Goal: Contribute content: Contribute content

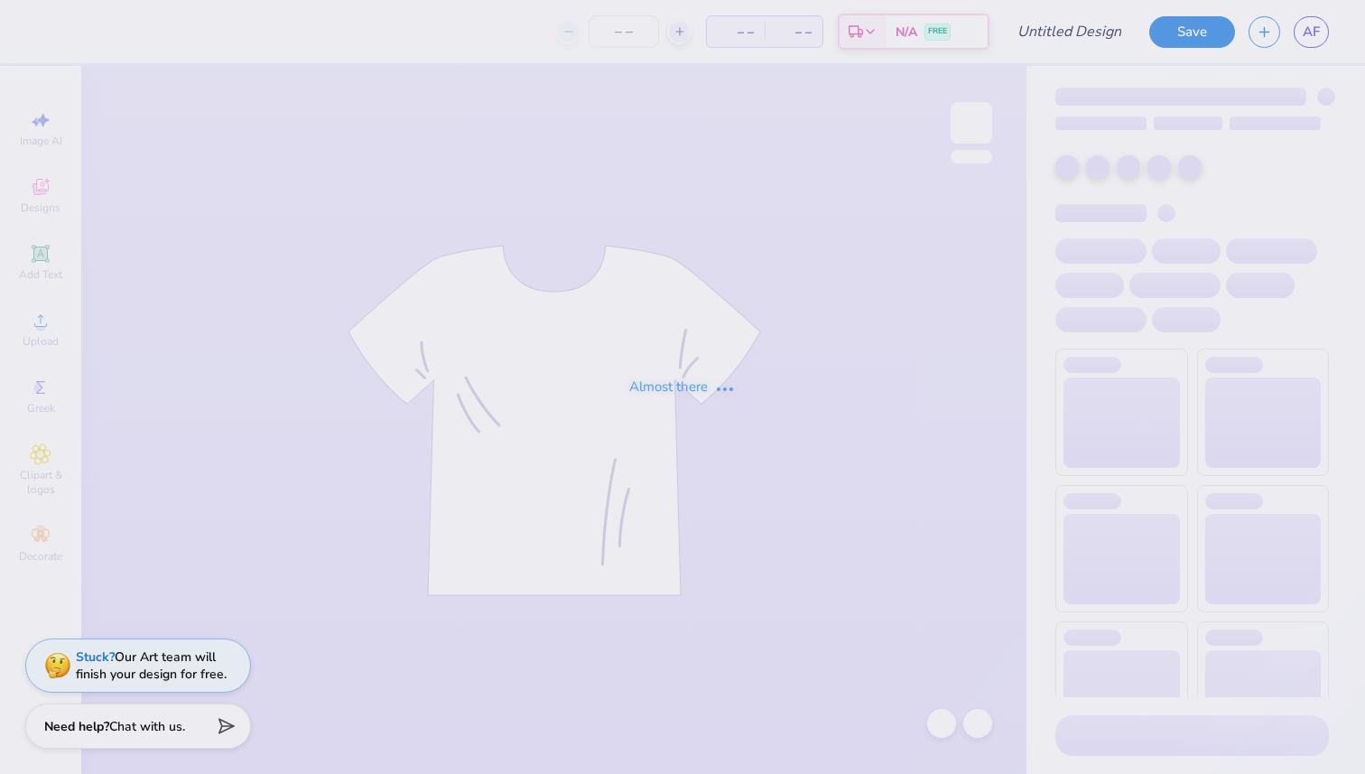
type input "Jump Man Hat Actual"
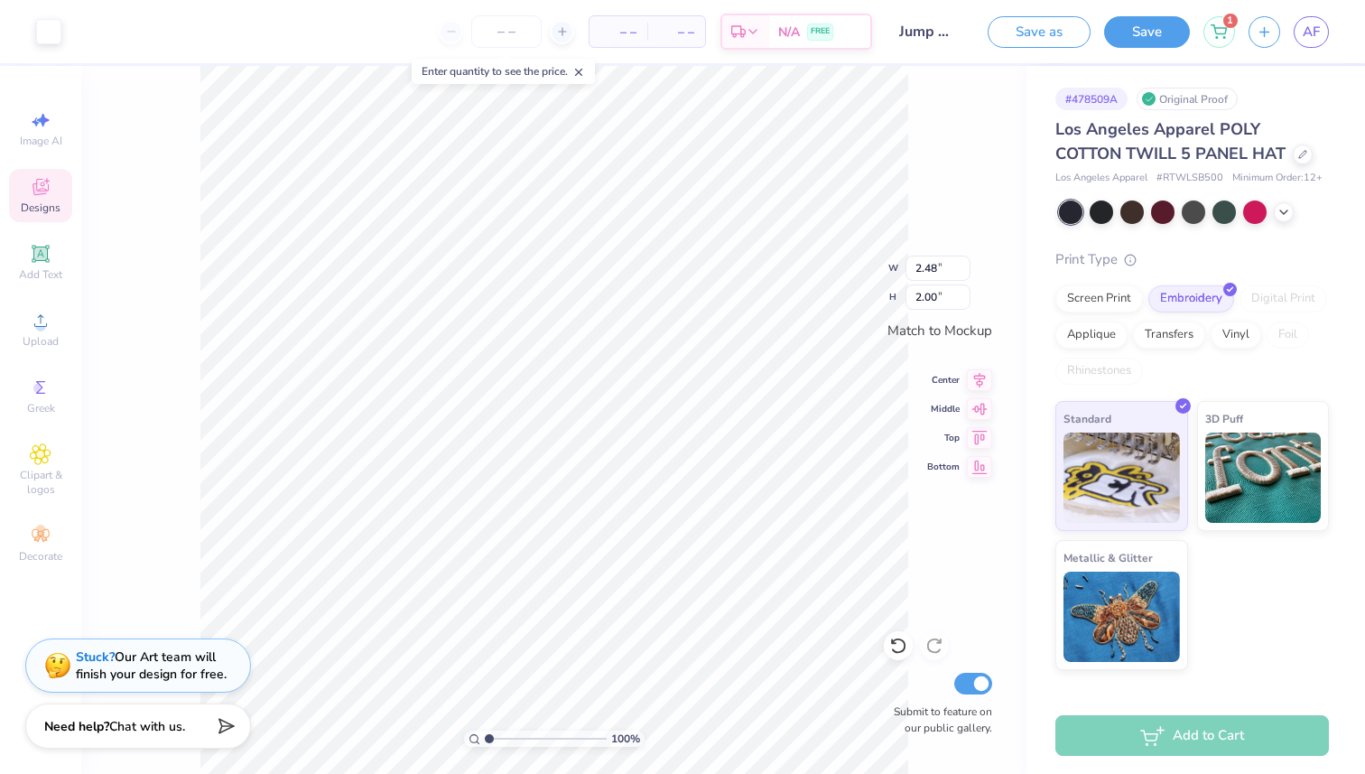
click at [52, 191] on div "Designs" at bounding box center [40, 195] width 63 height 53
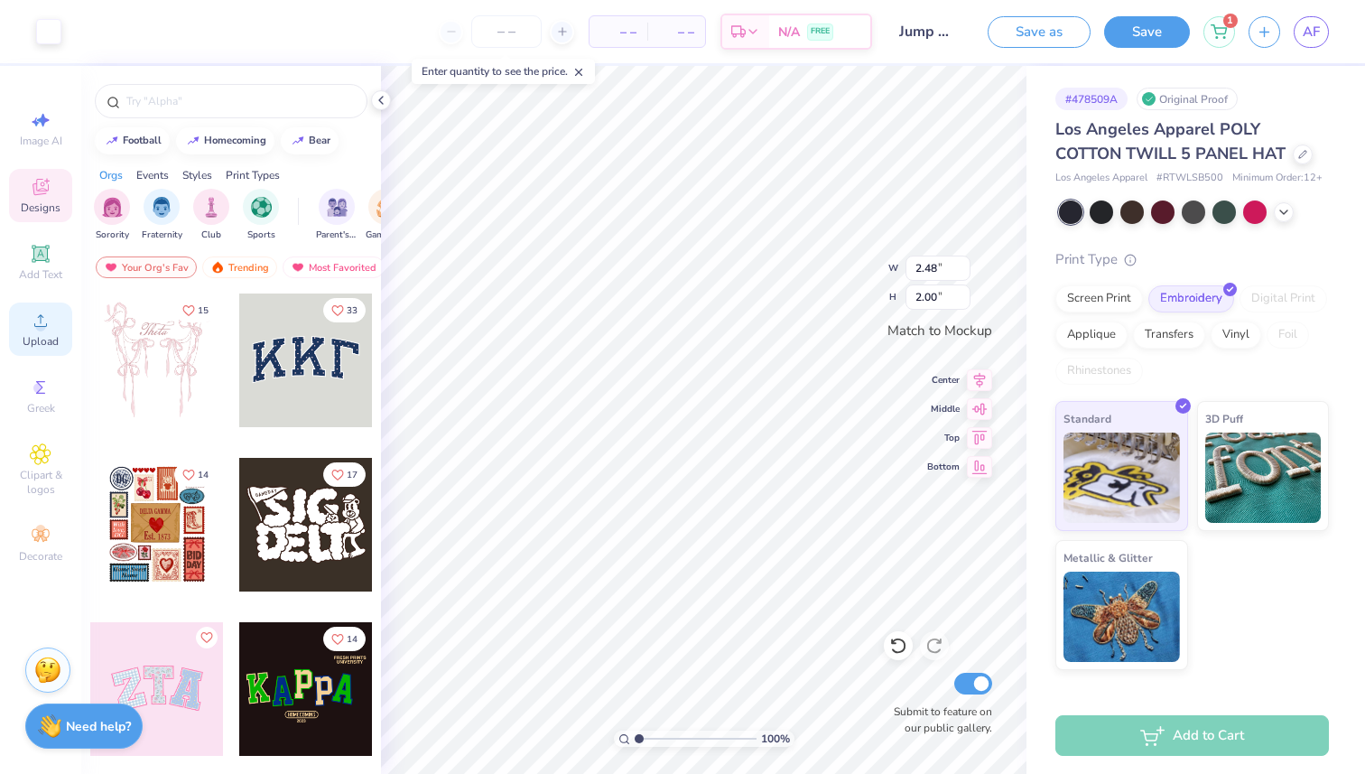
click at [41, 347] on span "Upload" at bounding box center [41, 341] width 36 height 14
click at [43, 329] on icon at bounding box center [41, 321] width 22 height 22
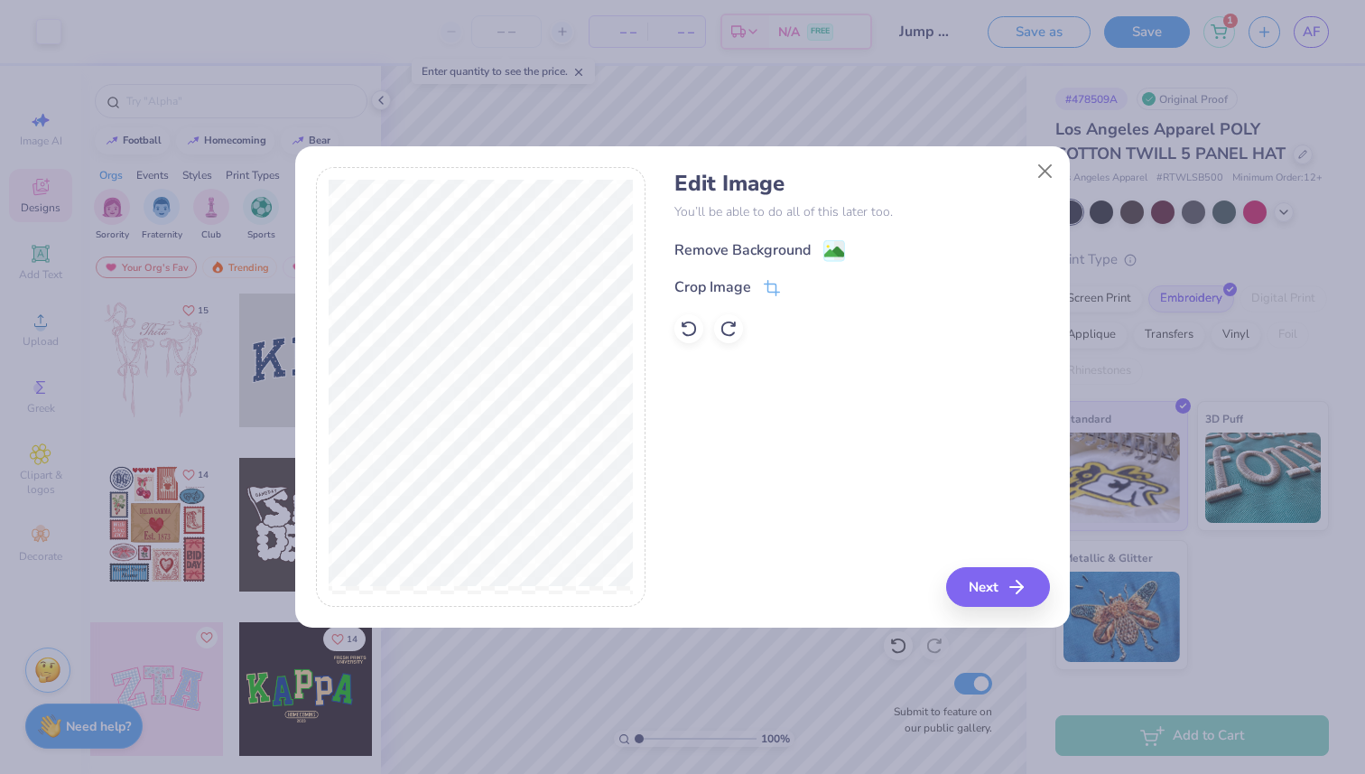
click at [755, 253] on div "Remove Background" at bounding box center [742, 250] width 136 height 22
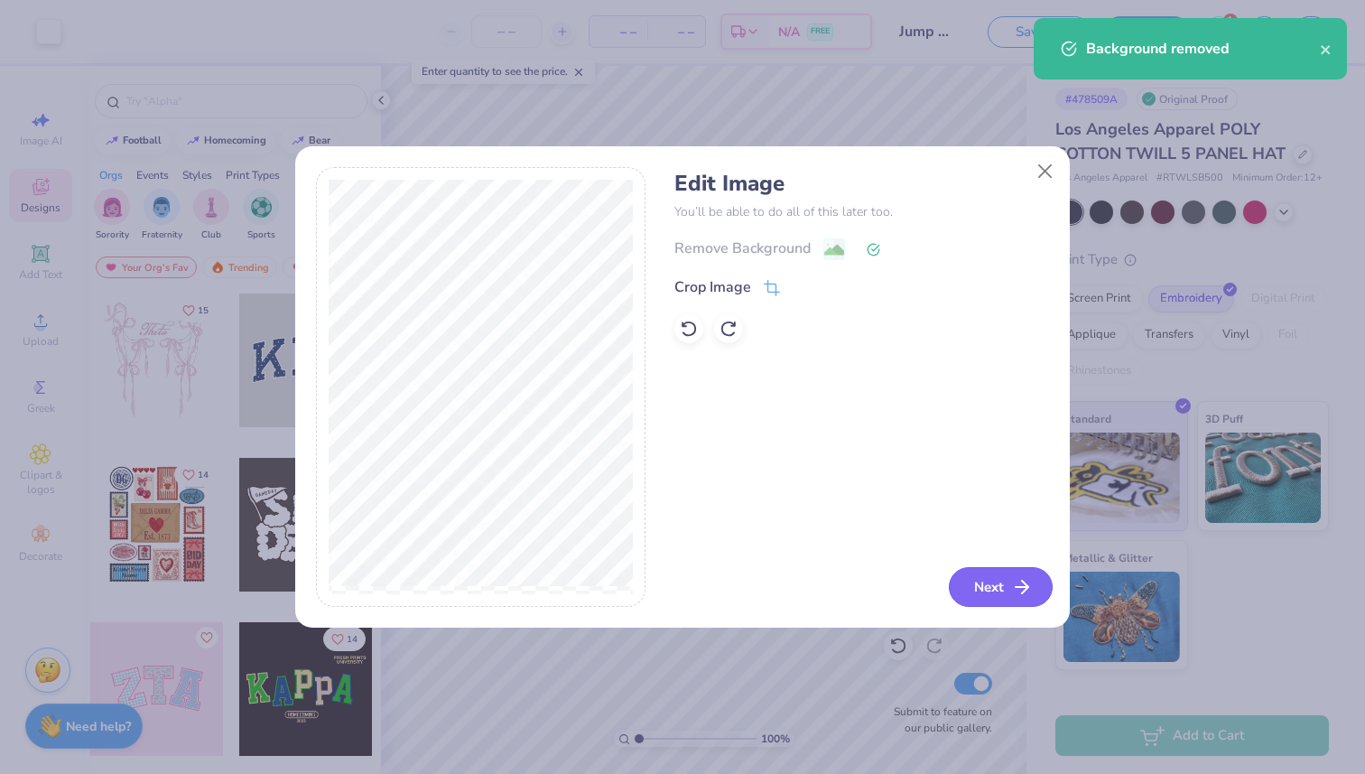
click at [997, 602] on button "Next" at bounding box center [1001, 587] width 104 height 40
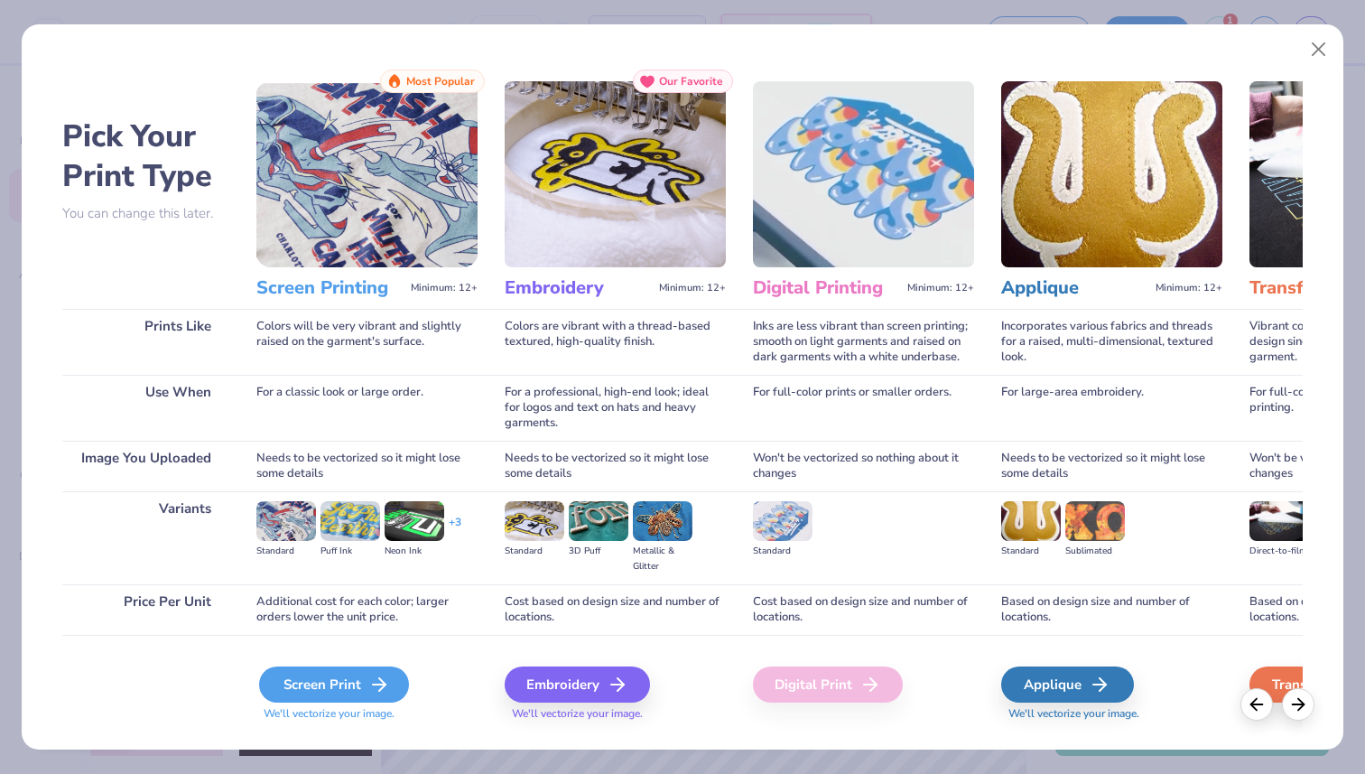
click at [343, 682] on div "Screen Print" at bounding box center [334, 684] width 150 height 36
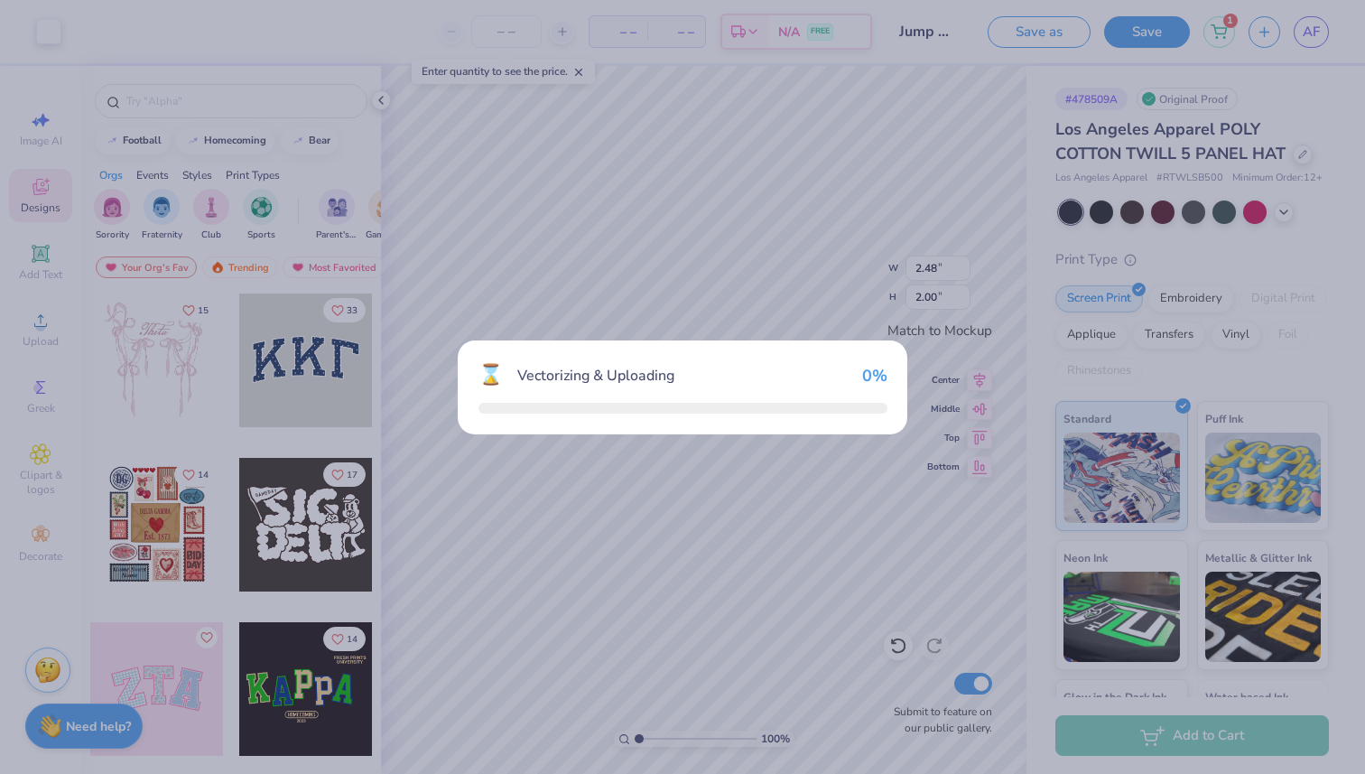
type input "2.45"
type input "1.98"
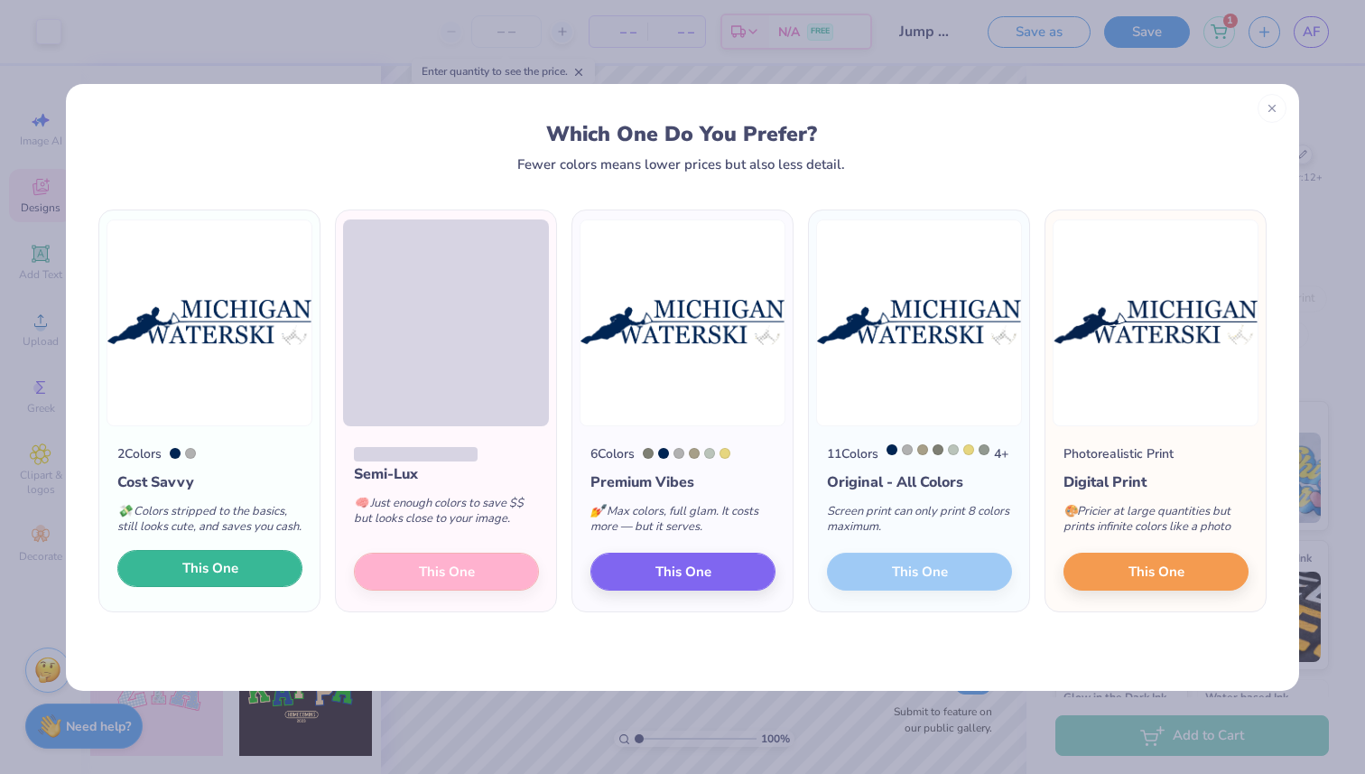
click at [255, 582] on button "This One" at bounding box center [209, 569] width 185 height 38
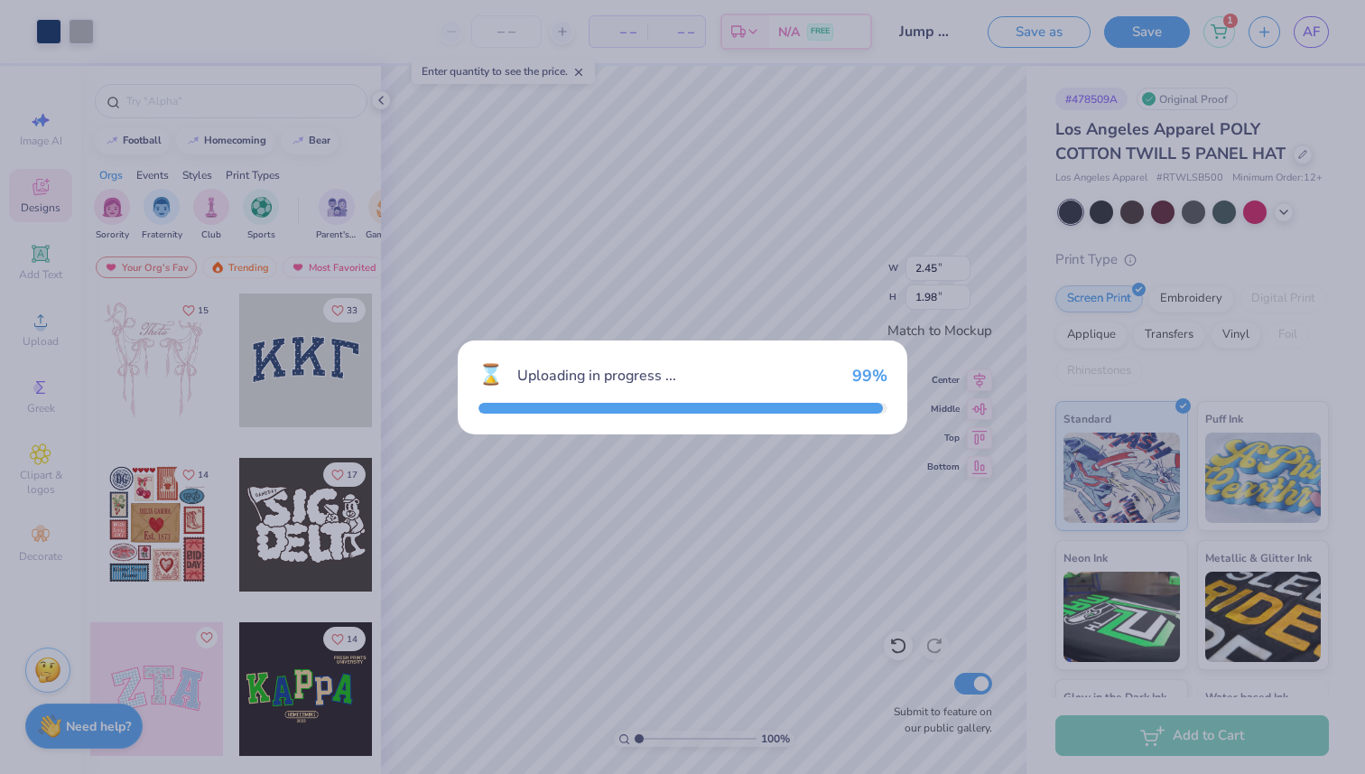
type input "3.98"
type input "0.86"
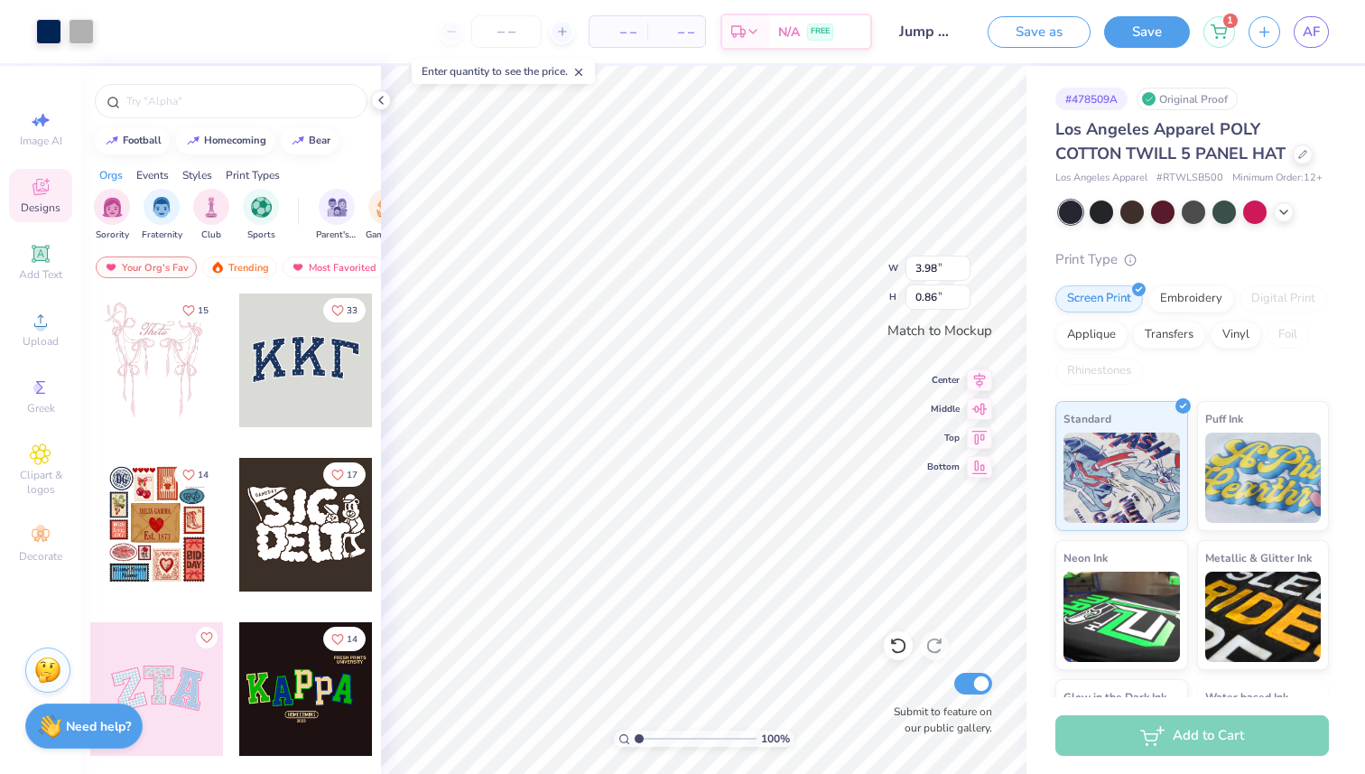
type input "2.48"
type input "0.22"
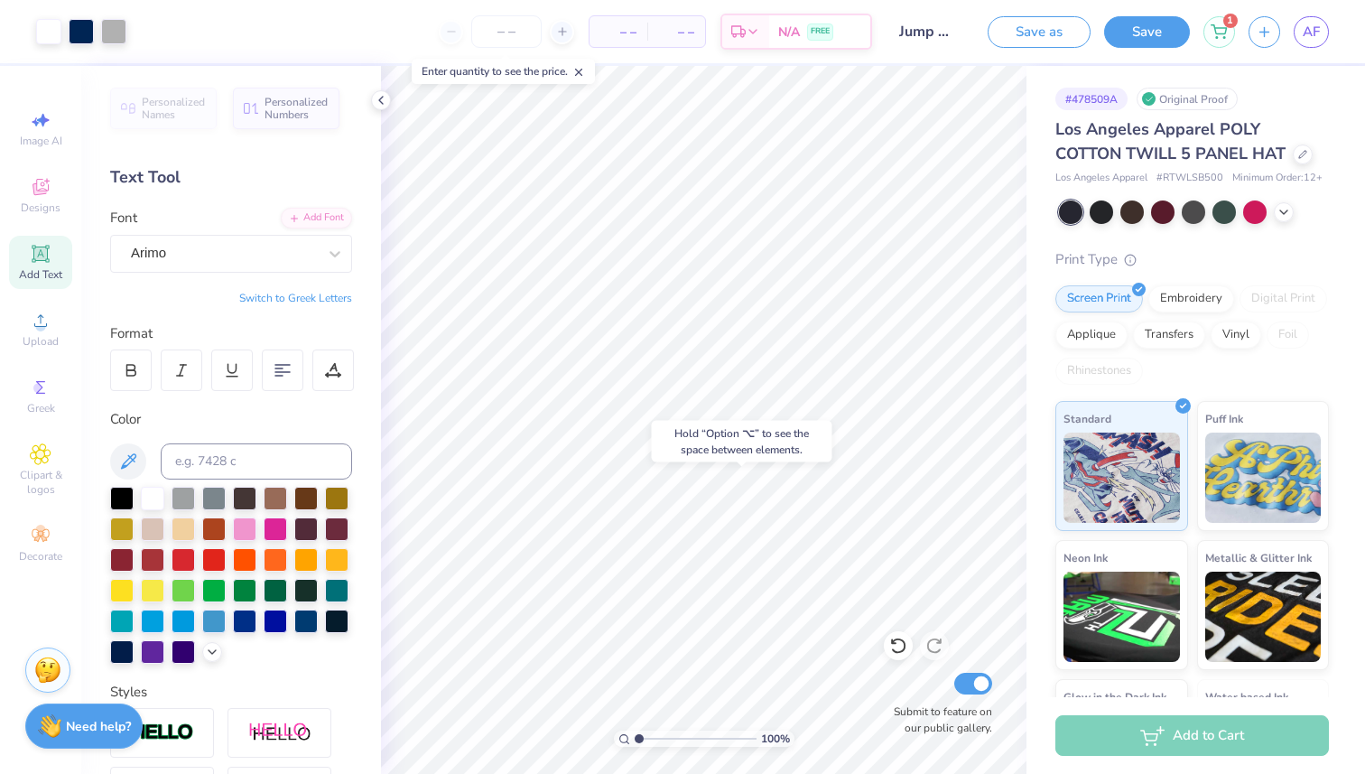
click at [663, 464] on div "Hold “Option ⌥” to see the space between elements." at bounding box center [741, 441] width 191 height 52
